Goal: Information Seeking & Learning: Learn about a topic

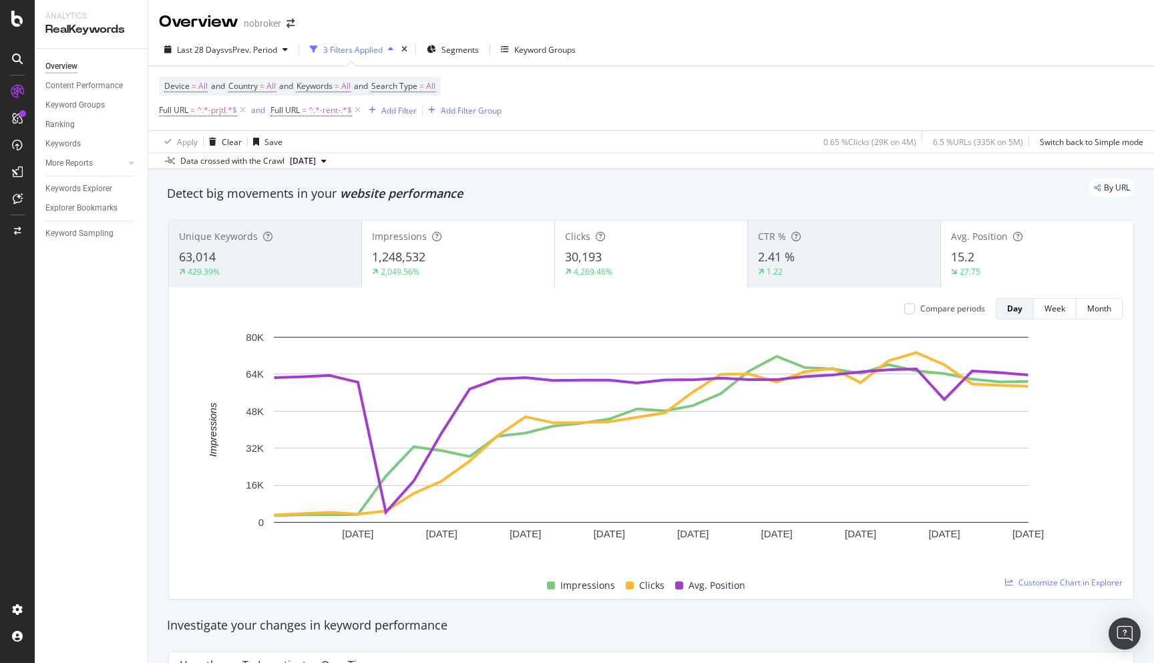
click at [717, 191] on div "By URL" at bounding box center [645, 187] width 982 height 19
